Goal: Transaction & Acquisition: Book appointment/travel/reservation

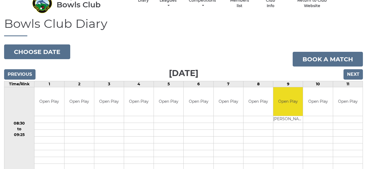
scroll to position [25, 0]
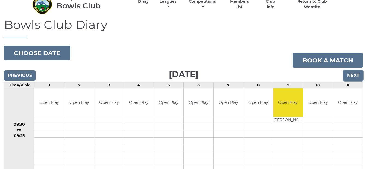
click at [353, 77] on input "Next" at bounding box center [352, 75] width 19 height 10
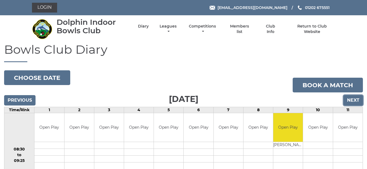
click at [350, 99] on input "Next" at bounding box center [352, 100] width 19 height 10
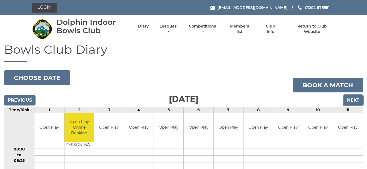
click at [350, 99] on input "Next" at bounding box center [352, 100] width 19 height 10
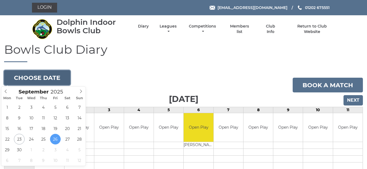
click at [45, 78] on button "Choose date" at bounding box center [37, 77] width 66 height 15
type input "[DATE]"
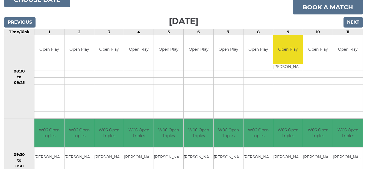
scroll to position [37, 0]
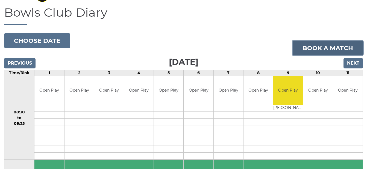
click at [331, 49] on link "Book a match" at bounding box center [327, 48] width 70 height 15
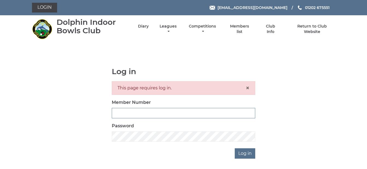
click at [134, 114] on input "Member Number" at bounding box center [183, 113] width 143 height 10
type input "3926"
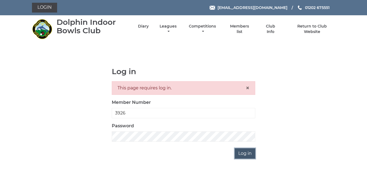
click at [244, 153] on input "Log in" at bounding box center [244, 153] width 20 height 10
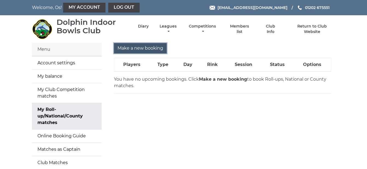
click at [135, 46] on input "Make a new booking" at bounding box center [140, 48] width 53 height 10
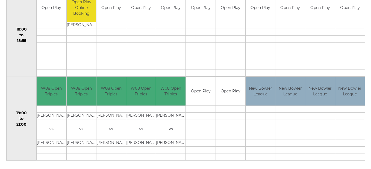
scroll to position [539, 0]
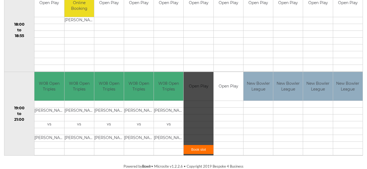
click at [198, 150] on link "Book slot" at bounding box center [197, 149] width 29 height 9
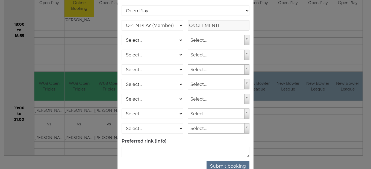
scroll to position [84, 0]
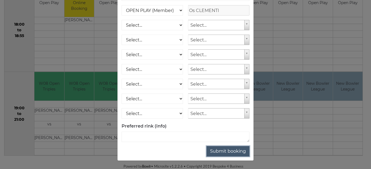
click at [224, 150] on button "Submit booking" at bounding box center [227, 151] width 43 height 10
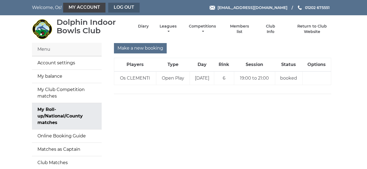
click at [117, 7] on link "Log out" at bounding box center [123, 8] width 31 height 10
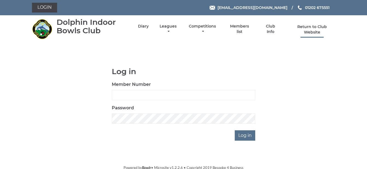
click at [310, 29] on link "Return to Club Website" at bounding box center [312, 29] width 46 height 11
